Goal: Find specific page/section: Find specific page/section

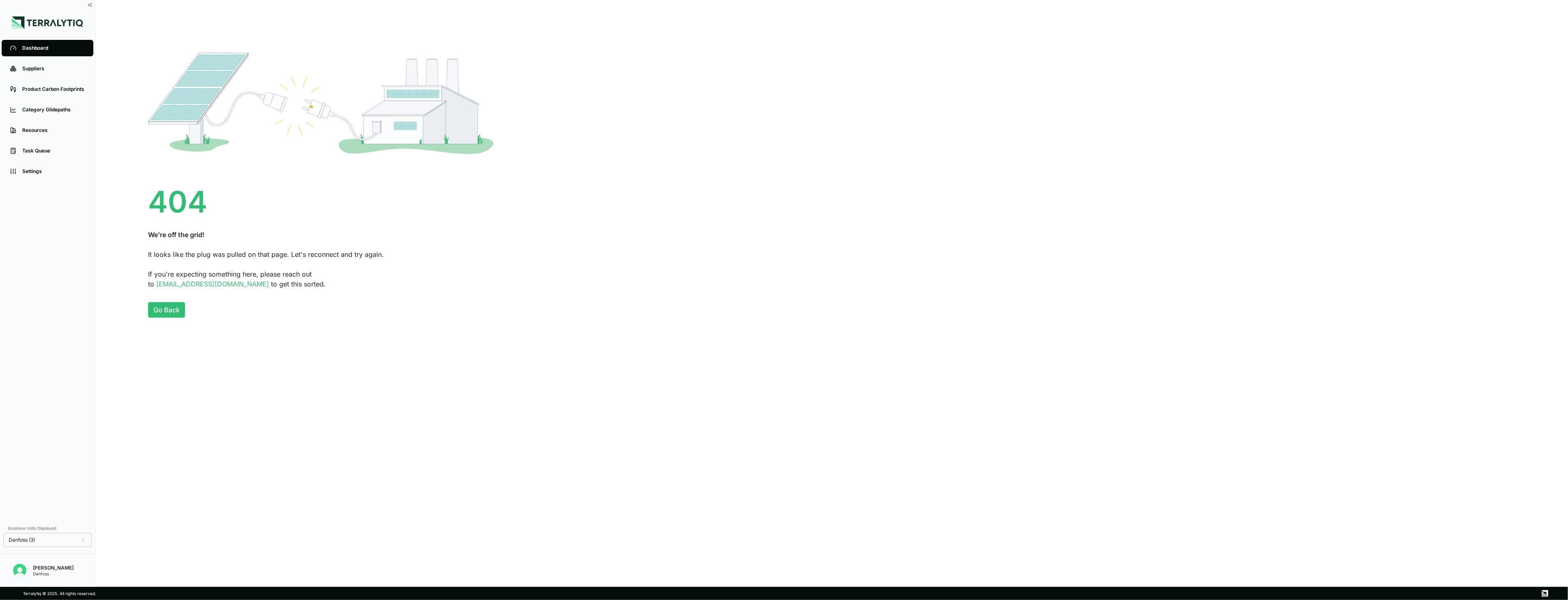
click at [44, 52] on link "Dashboard" at bounding box center [47, 48] width 92 height 16
click at [43, 68] on div "Suppliers" at bounding box center [53, 68] width 63 height 7
